Goal: Navigation & Orientation: Find specific page/section

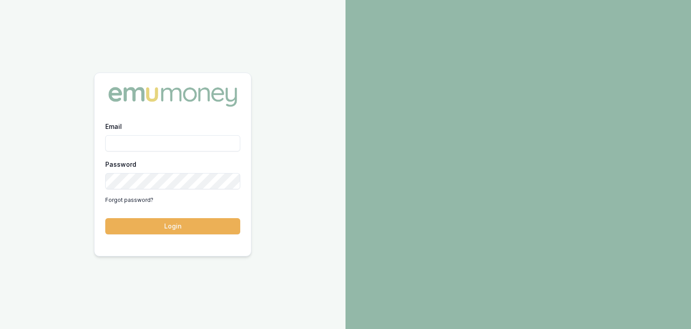
click at [151, 145] on input "Email" at bounding box center [172, 143] width 135 height 16
type input "[EMAIL_ADDRESS][PERSON_NAME][DOMAIN_NAME]"
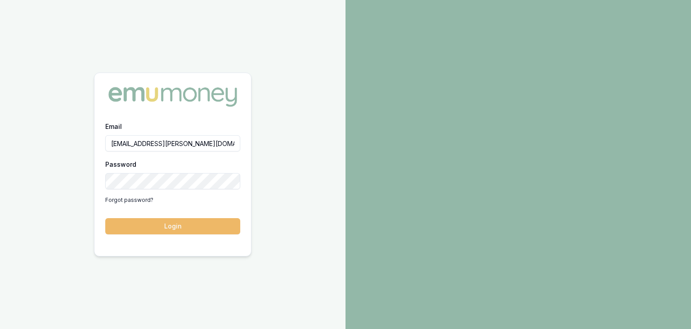
click at [182, 226] on button "Login" at bounding box center [172, 226] width 135 height 16
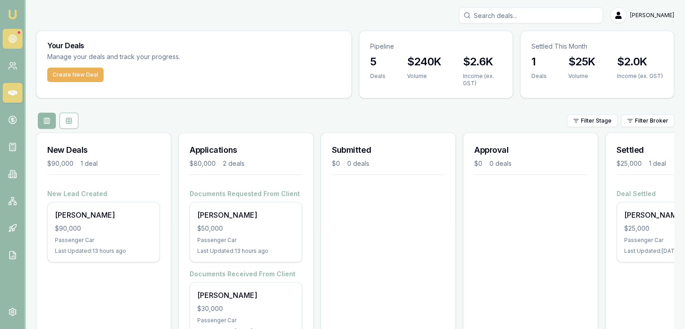
click at [8, 36] on icon at bounding box center [12, 38] width 9 height 9
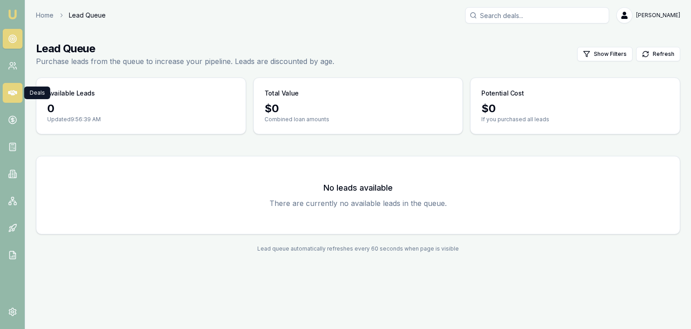
click at [12, 91] on icon at bounding box center [12, 92] width 9 height 5
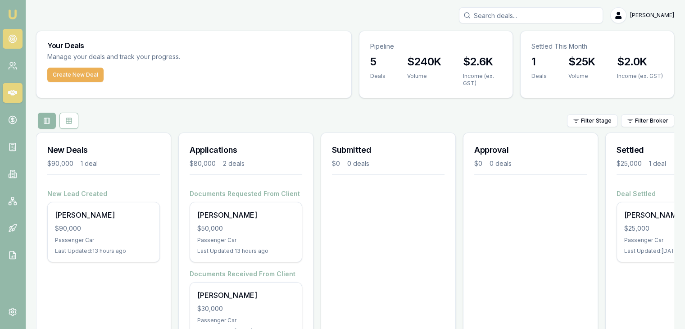
click at [10, 37] on circle at bounding box center [12, 38] width 5 height 5
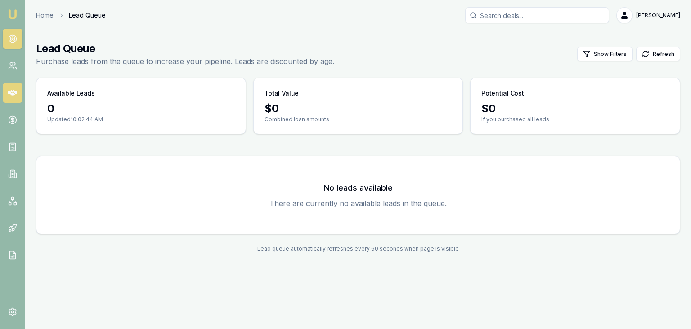
click at [14, 91] on icon at bounding box center [12, 92] width 9 height 5
